Goal: Task Accomplishment & Management: Manage account settings

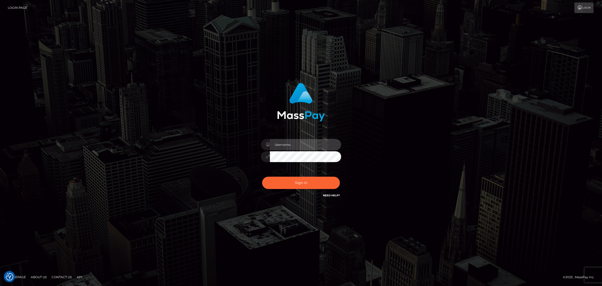
click at [280, 146] on input "text" at bounding box center [305, 144] width 71 height 11
type input "[PERSON_NAME].k"
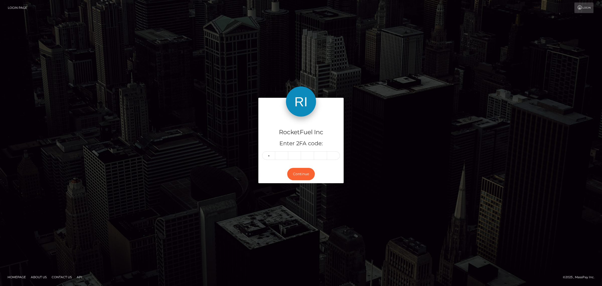
type input "2"
type input "9"
type input "7"
type input "4"
type input "3"
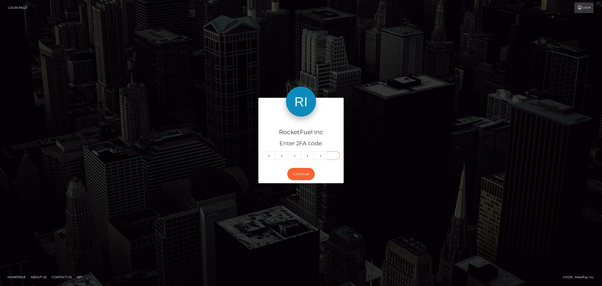
type input "0"
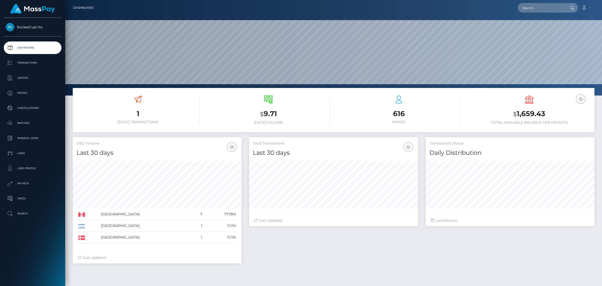
scroll to position [89, 169]
